Goal: Find specific page/section: Find specific page/section

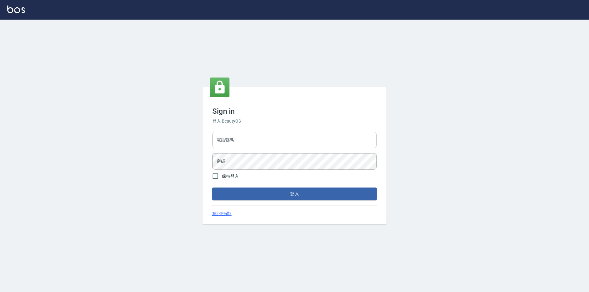
click at [250, 140] on input "電話號碼" at bounding box center [294, 140] width 164 height 17
type input "0426653545"
click at [212, 188] on button "登入" at bounding box center [294, 194] width 164 height 13
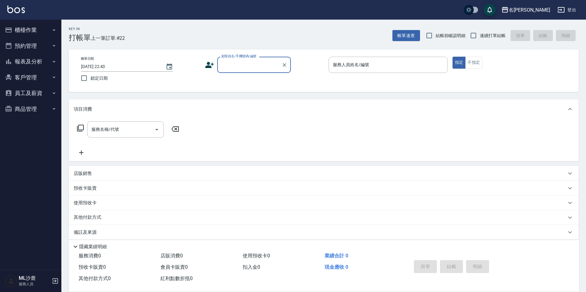
click at [27, 62] on button "報表及分析" at bounding box center [30, 62] width 56 height 16
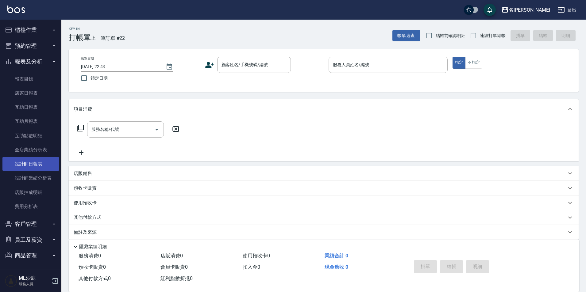
click at [31, 168] on link "設計師日報表" at bounding box center [30, 164] width 56 height 14
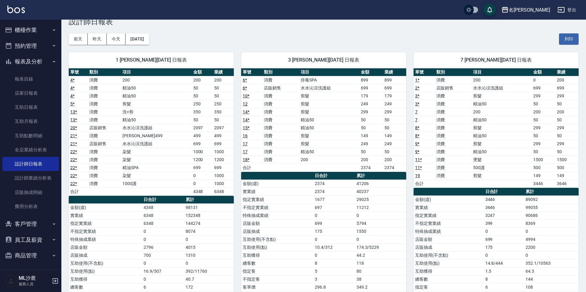
scroll to position [31, 0]
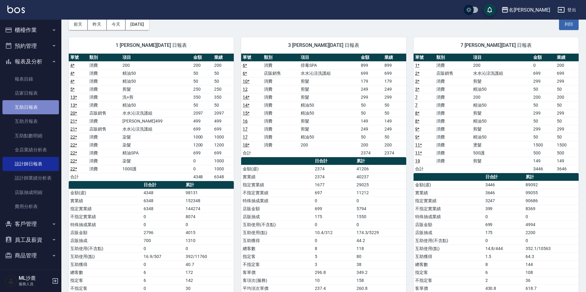
click at [34, 105] on link "互助日報表" at bounding box center [30, 107] width 56 height 14
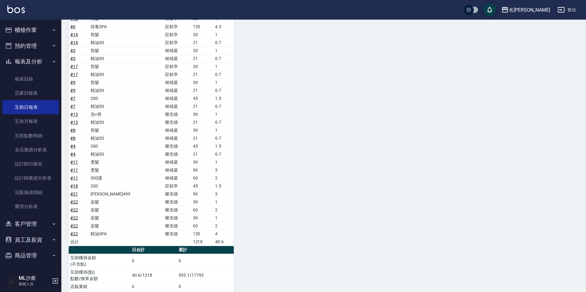
scroll to position [206, 0]
